Goal: Task Accomplishment & Management: Manage account settings

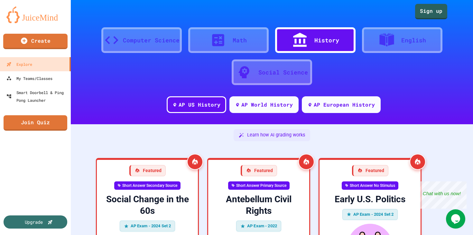
click at [315, 44] on div "History" at bounding box center [326, 40] width 25 height 9
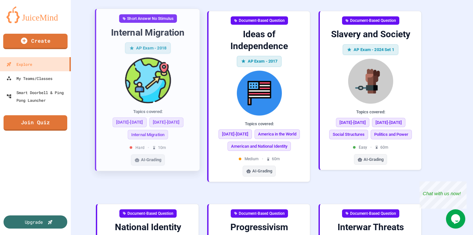
scroll to position [1421, 0]
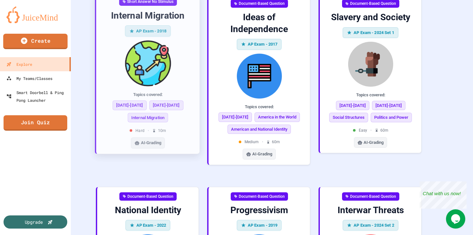
click at [111, 68] on img at bounding box center [147, 64] width 93 height 46
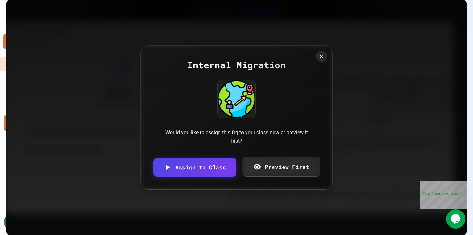
click at [267, 165] on link "Preview First" at bounding box center [280, 167] width 77 height 20
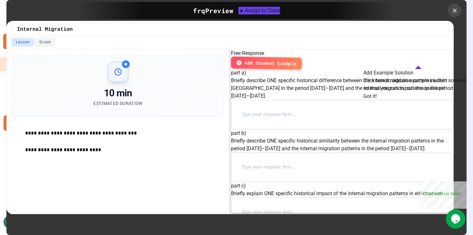
click at [453, 11] on icon at bounding box center [454, 10] width 7 height 7
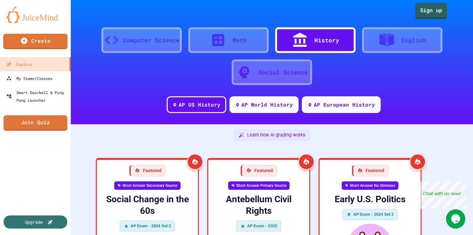
click at [437, 12] on link "Sign up" at bounding box center [431, 11] width 32 height 16
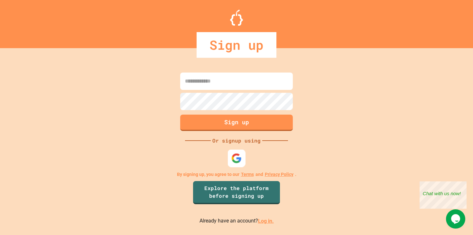
click at [237, 159] on img at bounding box center [236, 158] width 11 height 11
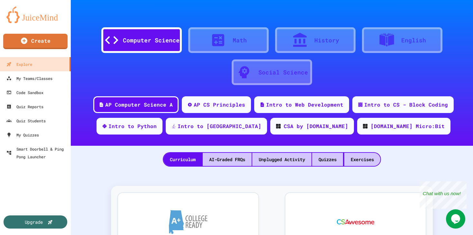
click at [279, 71] on div "Social Science" at bounding box center [283, 72] width 50 height 9
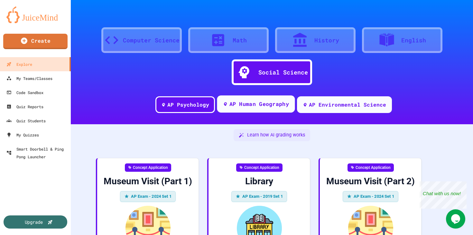
click at [250, 103] on div "AP Human Geography" at bounding box center [258, 104] width 59 height 8
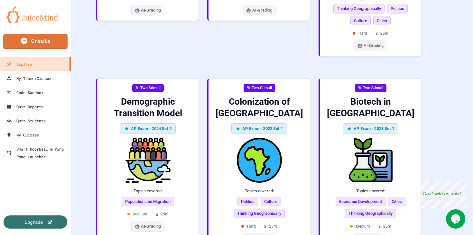
scroll to position [879, 0]
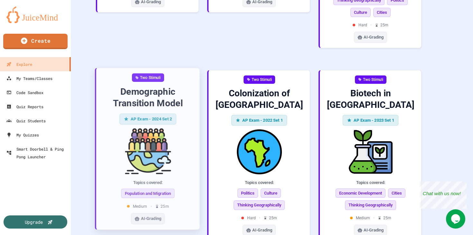
click at [115, 140] on img at bounding box center [147, 152] width 93 height 46
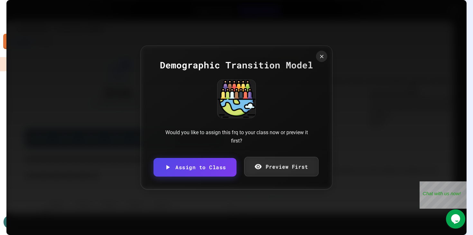
click at [268, 163] on link "Preview First" at bounding box center [281, 167] width 74 height 20
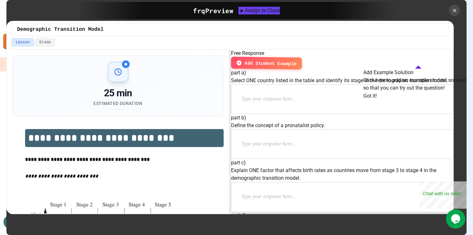
click at [376, 100] on button "Got it!" at bounding box center [370, 96] width 14 height 8
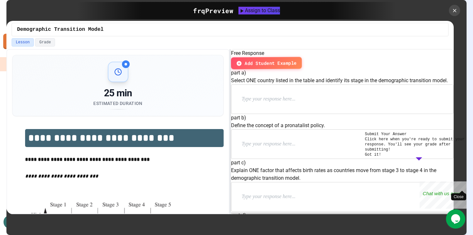
click at [462, 185] on div "Close" at bounding box center [462, 186] width 8 height 8
click at [381, 158] on button "Got it!" at bounding box center [373, 154] width 16 height 5
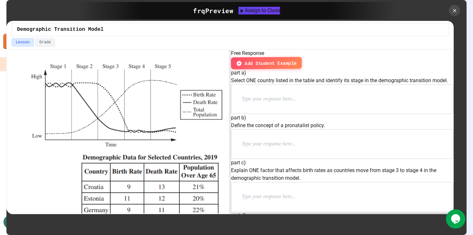
scroll to position [373, 0]
click at [455, 10] on icon at bounding box center [454, 10] width 7 height 7
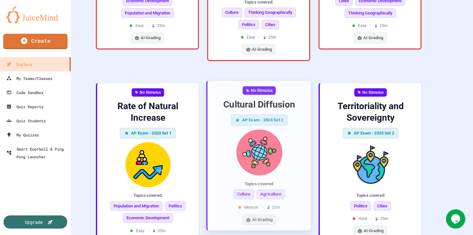
scroll to position [285, 0]
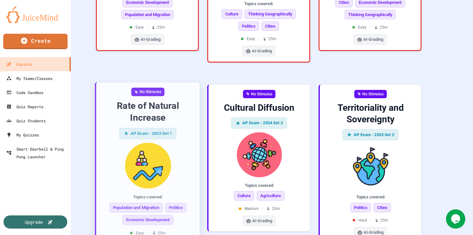
click at [115, 152] on img at bounding box center [147, 166] width 93 height 46
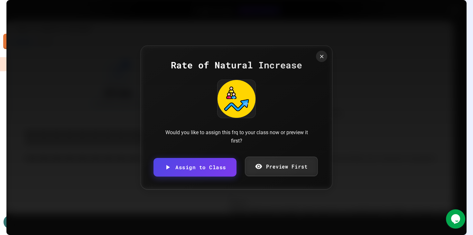
click at [266, 169] on link "Preview First" at bounding box center [281, 167] width 73 height 20
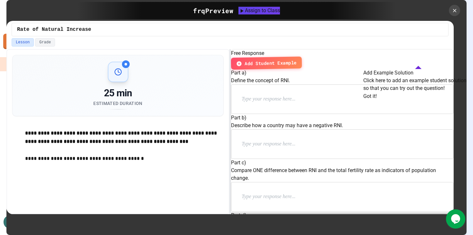
scroll to position [39, 0]
click at [376, 100] on button "Got it!" at bounding box center [370, 96] width 14 height 8
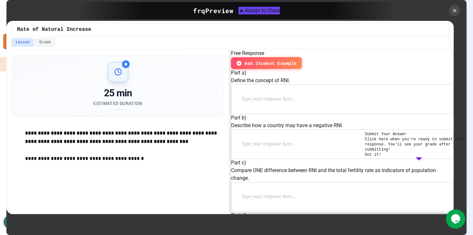
click at [381, 158] on button "Got it!" at bounding box center [373, 154] width 16 height 5
click at [455, 12] on icon at bounding box center [454, 10] width 4 height 4
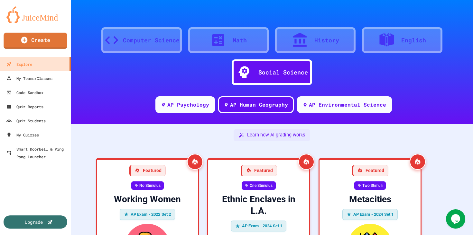
click at [43, 45] on link "Create" at bounding box center [35, 41] width 63 height 16
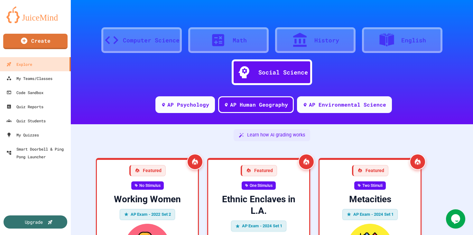
select select "**********"
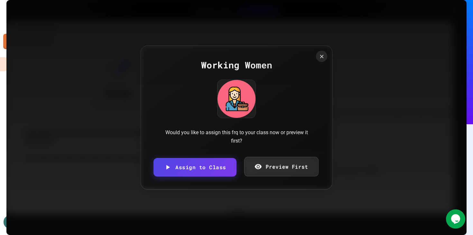
click at [286, 169] on link "Preview First" at bounding box center [281, 167] width 74 height 20
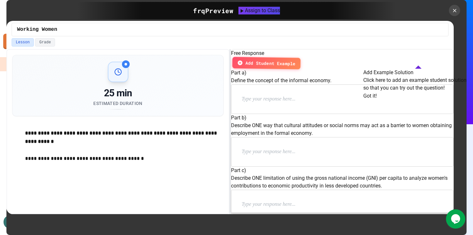
click at [295, 60] on span "Add Student Example" at bounding box center [270, 62] width 50 height 7
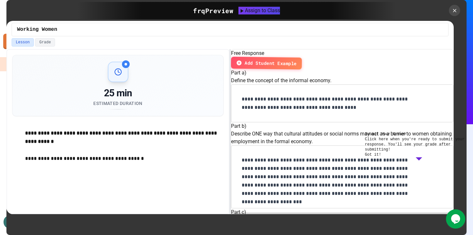
scroll to position [298, 0]
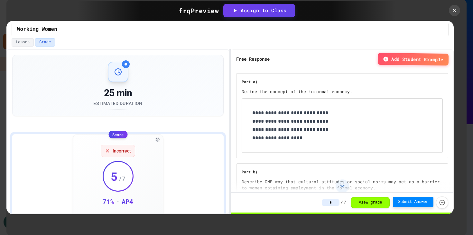
select select "**********"
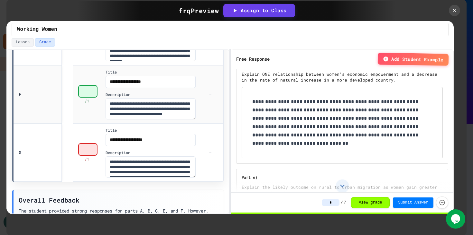
drag, startPoint x: 455, startPoint y: 10, endPoint x: 382, endPoint y: 23, distance: 74.5
click at [382, 23] on div "**********" at bounding box center [236, 117] width 460 height 235
click at [271, 13] on div "Assign to Class" at bounding box center [259, 10] width 56 height 7
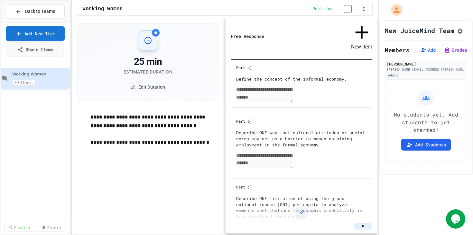
click at [37, 53] on link "Share Items" at bounding box center [34, 49] width 57 height 14
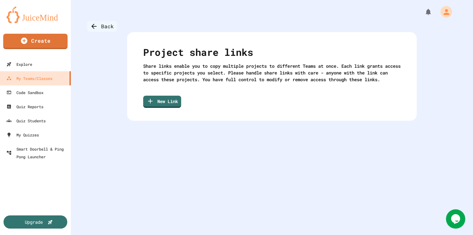
click at [110, 23] on div "Back" at bounding box center [102, 26] width 30 height 11
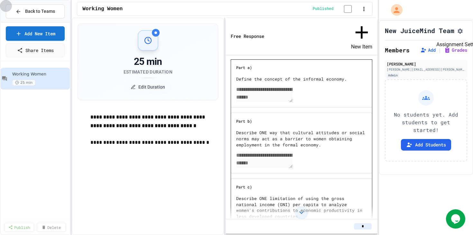
click at [460, 33] on icon "Assignment Settings" at bounding box center [459, 31] width 5 height 5
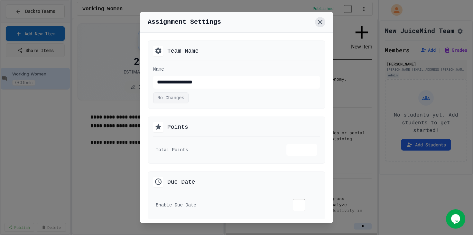
click at [322, 24] on icon at bounding box center [320, 22] width 8 height 8
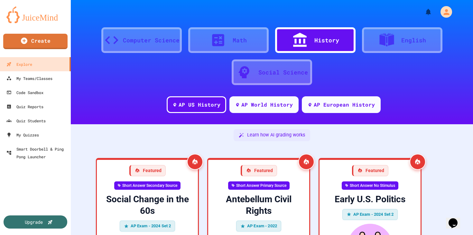
click at [287, 72] on div "Social Science" at bounding box center [283, 72] width 50 height 9
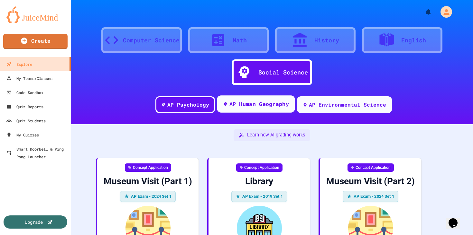
click at [261, 104] on div "AP Human Geography" at bounding box center [258, 104] width 59 height 8
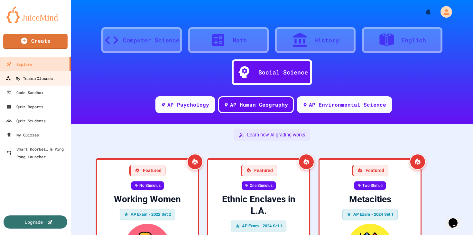
click at [34, 80] on div "My Teams/Classes" at bounding box center [28, 79] width 47 height 8
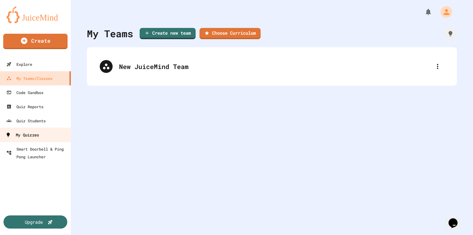
click at [37, 133] on div "My Quizzes" at bounding box center [21, 135] width 33 height 8
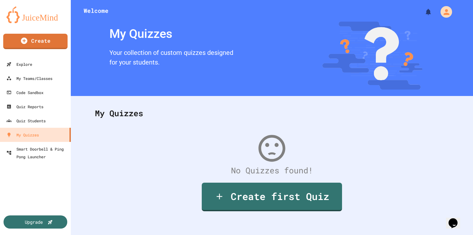
scroll to position [4, 0]
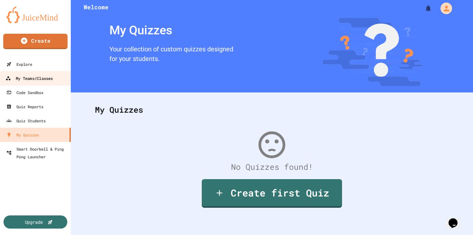
click at [30, 81] on div "My Teams/Classes" at bounding box center [28, 79] width 47 height 8
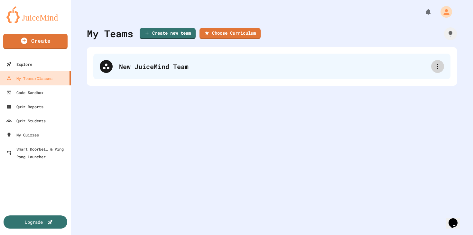
click at [441, 66] on div at bounding box center [437, 66] width 13 height 13
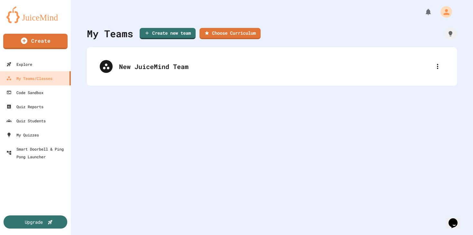
click at [312, 235] on div at bounding box center [236, 236] width 473 height 0
click at [160, 32] on link "Create new team" at bounding box center [167, 33] width 57 height 12
type input "**********"
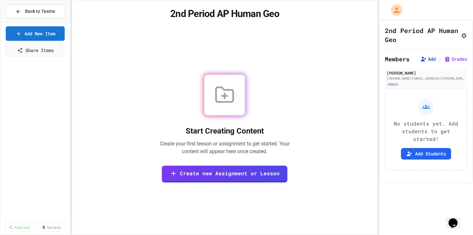
click at [426, 59] on button "Add" at bounding box center [427, 59] width 15 height 6
click at [44, 11] on span "Back to Teams" at bounding box center [40, 11] width 30 height 7
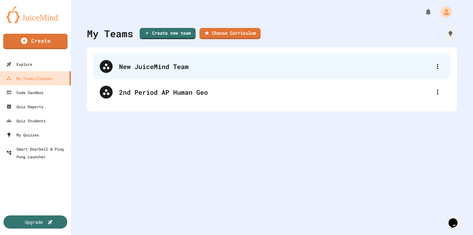
click at [177, 66] on div "New JuiceMind Team" at bounding box center [275, 67] width 312 height 10
click at [436, 68] on icon at bounding box center [437, 67] width 8 height 8
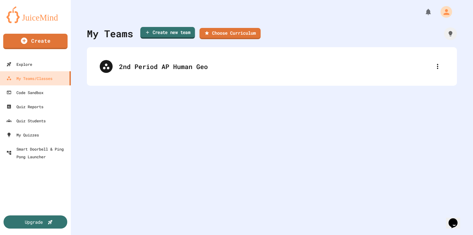
click at [182, 35] on link "Create new team" at bounding box center [167, 33] width 55 height 12
type input "*"
type input "**********"
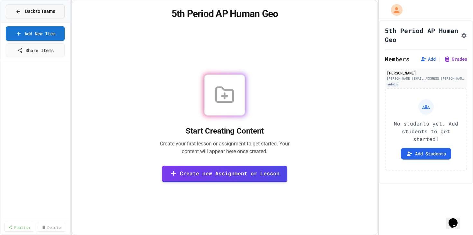
click at [38, 10] on span "Back to Teams" at bounding box center [40, 11] width 30 height 7
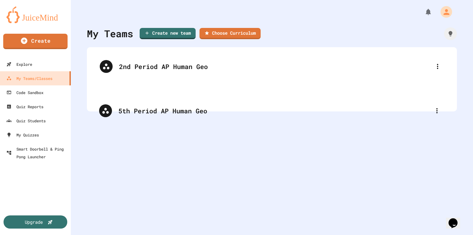
drag, startPoint x: 387, startPoint y: 64, endPoint x: 386, endPoint y: 111, distance: 47.3
click at [386, 111] on div "5th Period AP Human Geo 2nd Period AP Human Geo" at bounding box center [272, 79] width 370 height 64
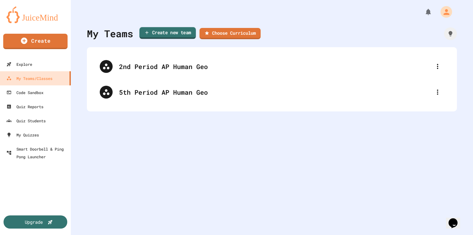
click at [178, 35] on link "Create new team" at bounding box center [167, 33] width 57 height 12
type input "**********"
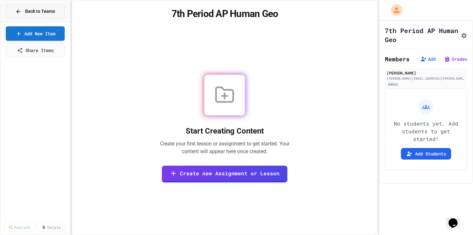
click at [27, 15] on button "Back to Teams" at bounding box center [35, 12] width 59 height 14
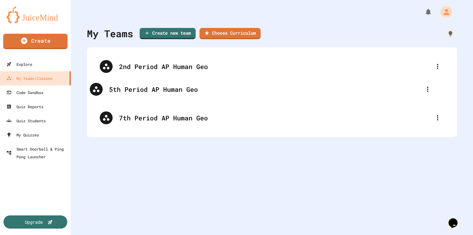
drag, startPoint x: 193, startPoint y: 62, endPoint x: 183, endPoint y: 86, distance: 26.1
click at [183, 86] on div "5th Period AP Human Geo 2nd Period AP Human Geo 7th Period AP Human Geo" at bounding box center [271, 92] width 357 height 77
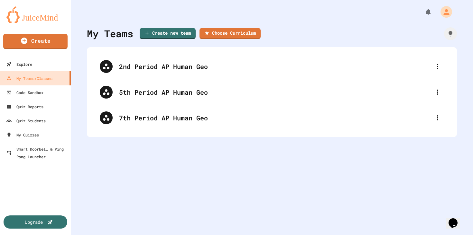
click at [206, 159] on div "My Teams Create new team Choose Curriculum 2nd Period AP Human Geo 5th Period A…" at bounding box center [272, 117] width 402 height 235
click at [164, 34] on link "Create new team" at bounding box center [167, 33] width 53 height 12
type input "****"
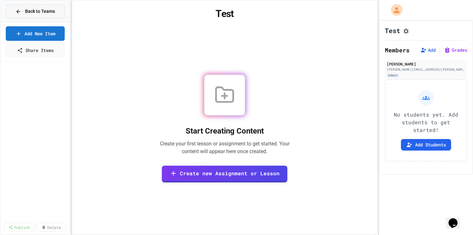
click at [30, 14] on span "Back to Teams" at bounding box center [40, 11] width 30 height 7
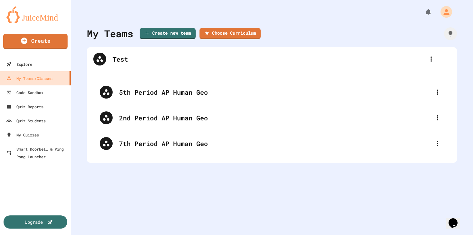
drag, startPoint x: 135, startPoint y: 95, endPoint x: 132, endPoint y: 67, distance: 28.7
click at [129, 67] on div "5th Period AP Human Geo Test 2nd Period AP Human Geo 7th Period AP Human Geo" at bounding box center [271, 105] width 357 height 103
click at [150, 197] on div "My Teams Create new team Choose Curriculum Test 5th Period AP Human Geo 2nd Per…" at bounding box center [272, 117] width 402 height 235
